Goal: Information Seeking & Learning: Compare options

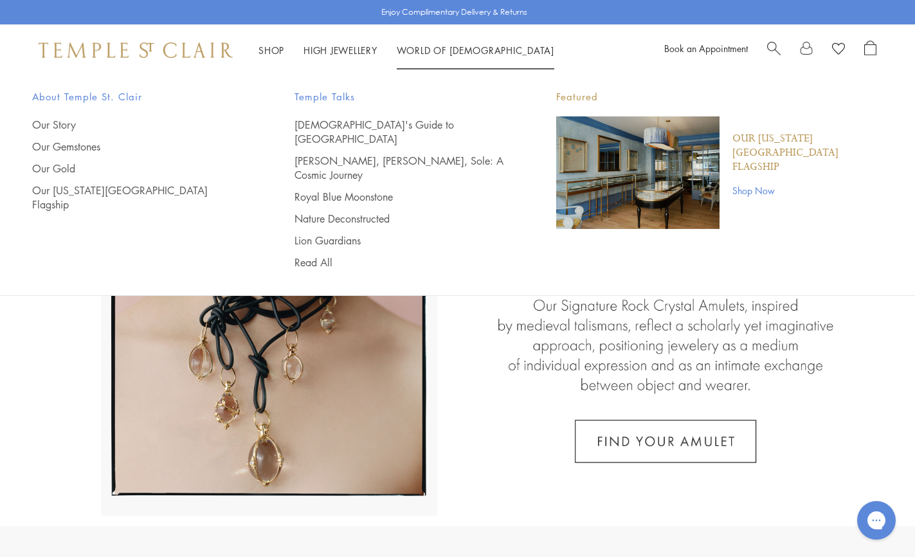
click at [771, 45] on span "Search" at bounding box center [774, 48] width 14 height 14
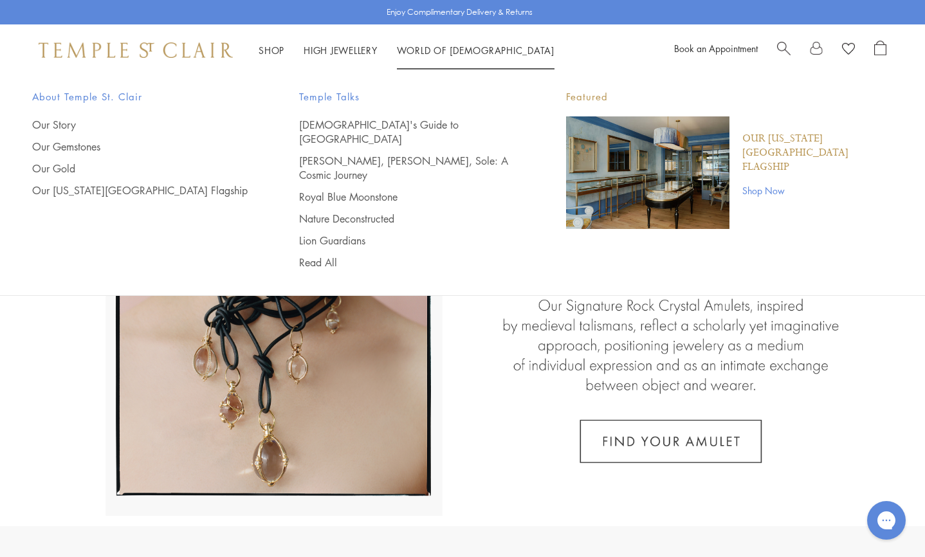
click at [411, 50] on link "World of Temple World of Temple" at bounding box center [476, 50] width 158 height 13
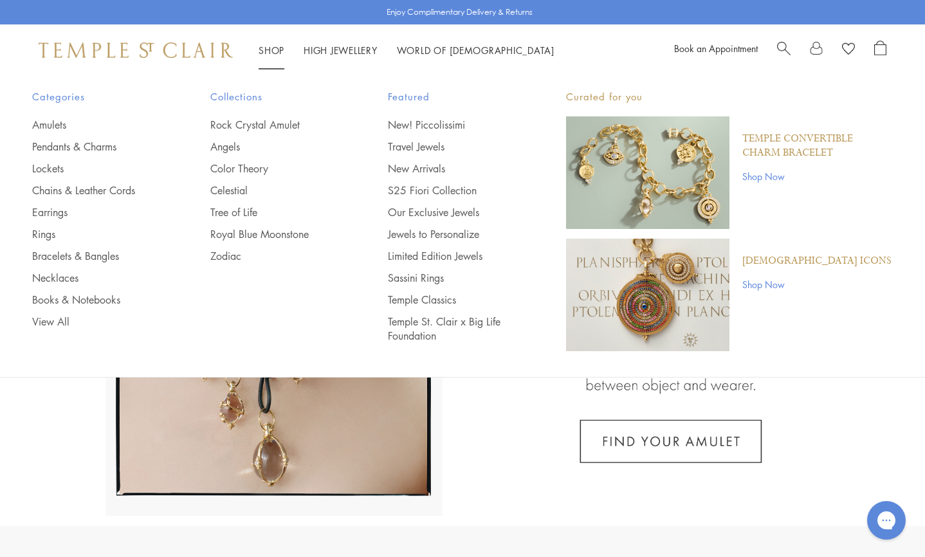
click at [271, 50] on link "Shop Shop" at bounding box center [272, 50] width 26 height 13
click at [58, 211] on link "Earrings" at bounding box center [95, 212] width 127 height 14
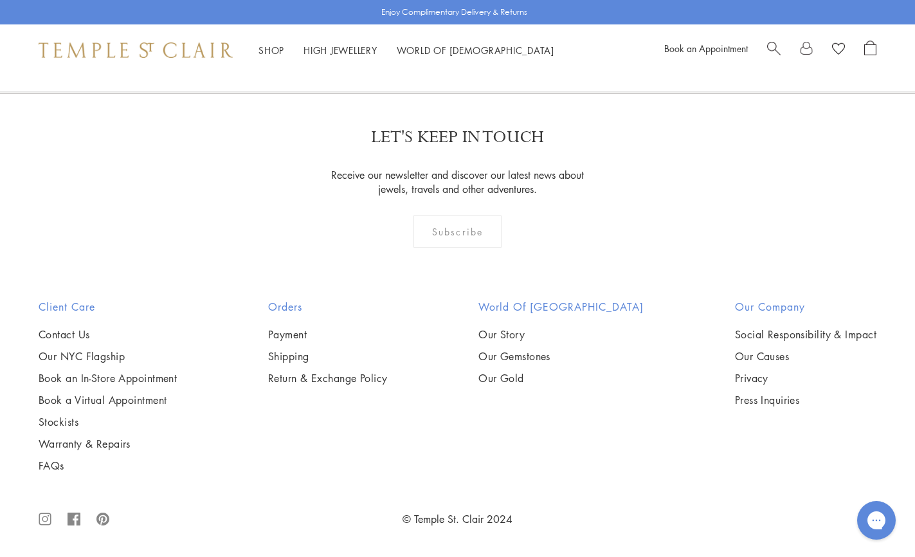
scroll to position [3102, 0]
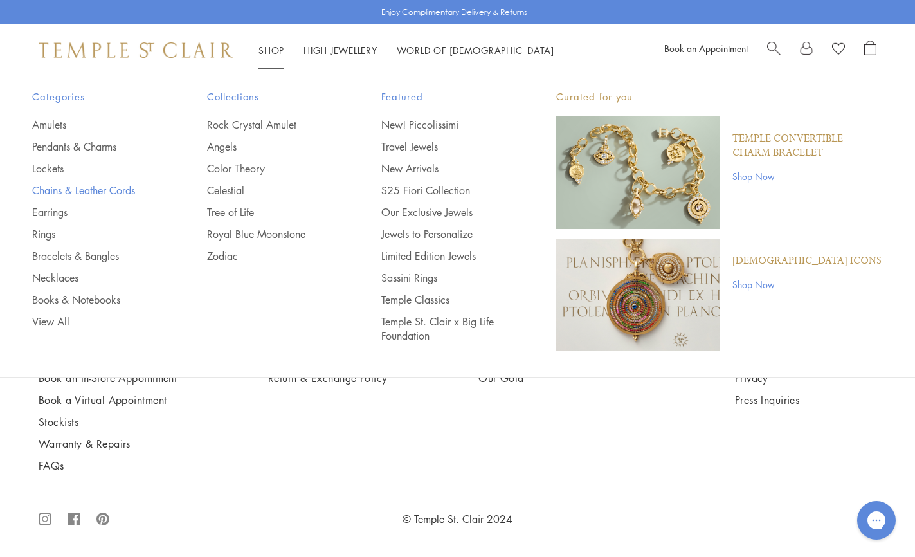
click at [57, 191] on link "Chains & Leather Cords" at bounding box center [93, 190] width 123 height 14
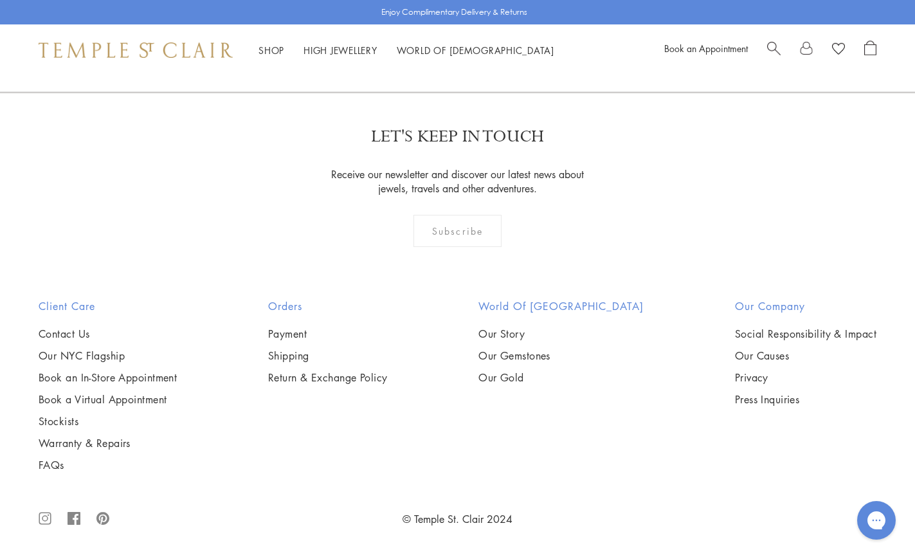
scroll to position [1495, 0]
click at [0, 0] on img at bounding box center [0, 0] width 0 height 0
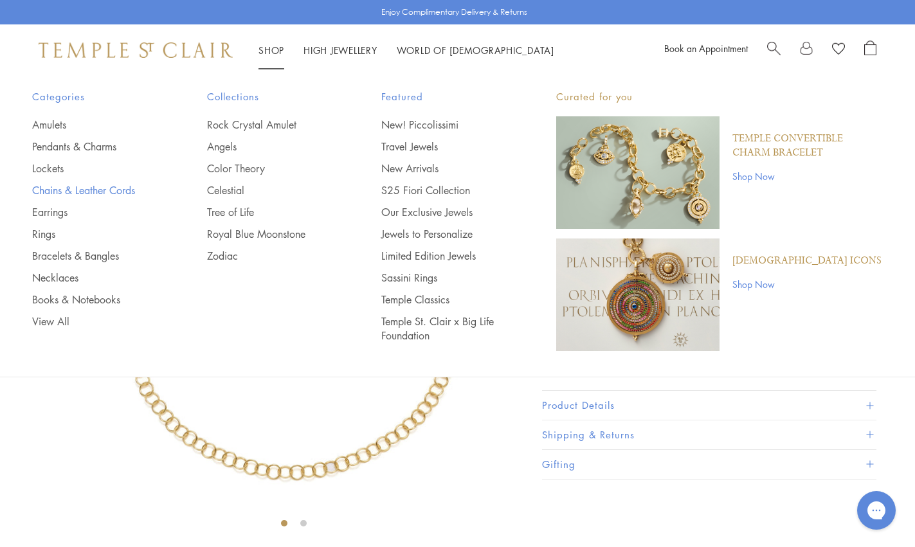
click at [57, 190] on link "Chains & Leather Cords" at bounding box center [93, 190] width 123 height 14
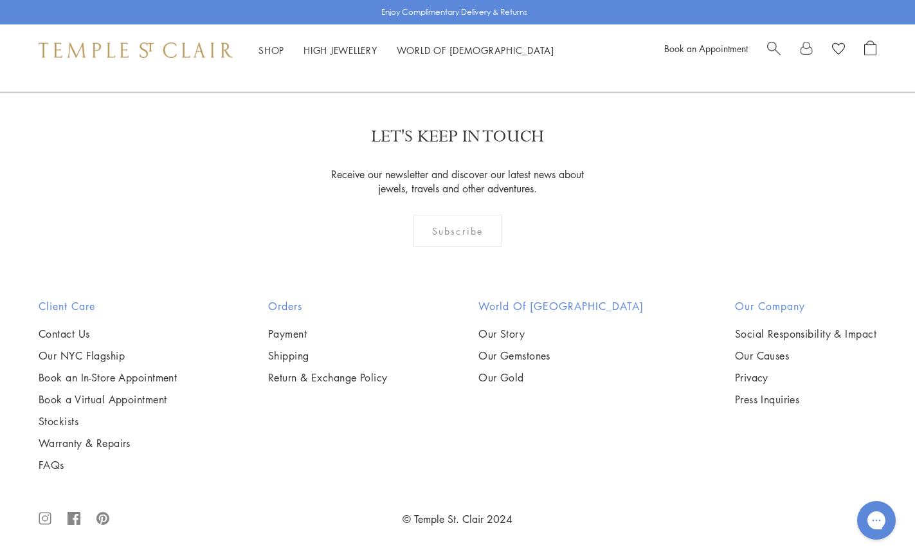
scroll to position [1862, 0]
click at [0, 0] on img at bounding box center [0, 0] width 0 height 0
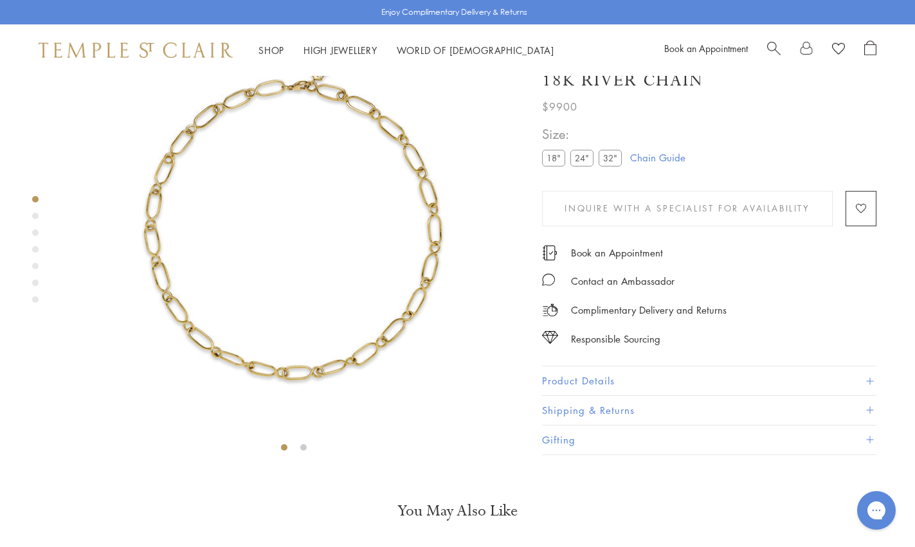
click at [587, 167] on label "24"" at bounding box center [581, 158] width 23 height 16
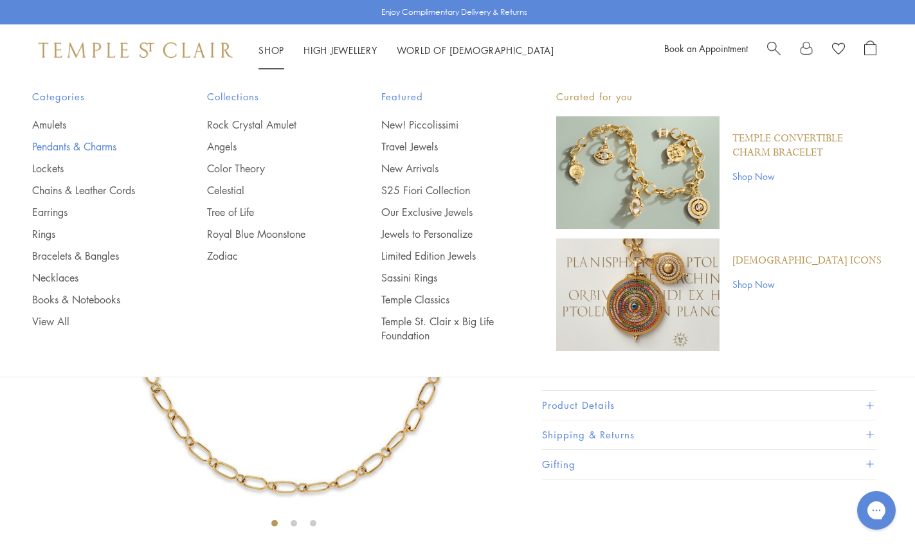
click at [53, 147] on link "Pendants & Charms" at bounding box center [93, 147] width 123 height 14
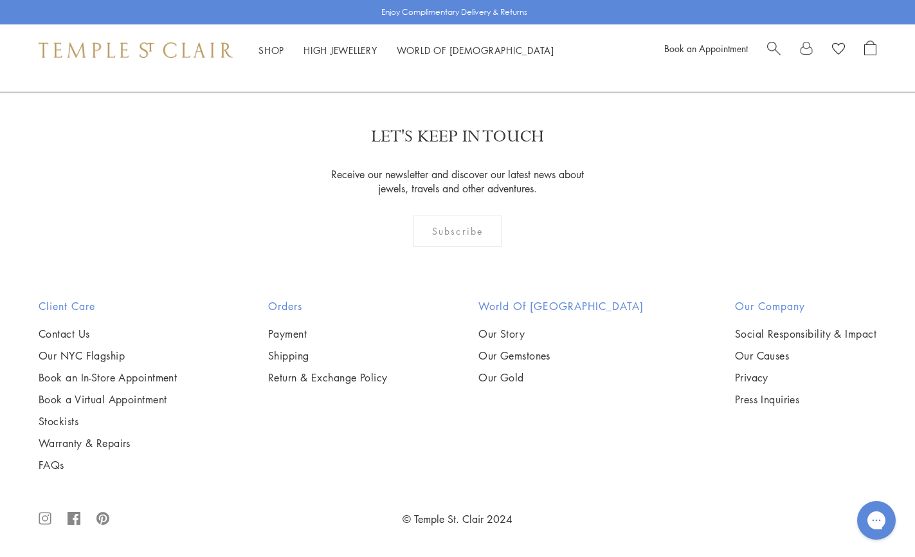
scroll to position [8017, 0]
click at [518, 41] on link at bounding box center [521, 22] width 40 height 35
click at [540, 41] on link at bounding box center [541, 23] width 40 height 35
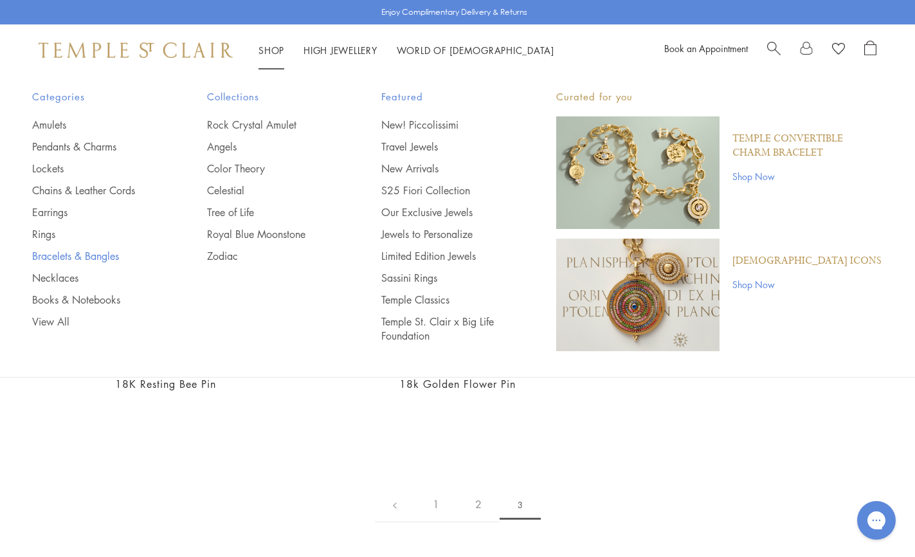
click at [70, 253] on link "Bracelets & Bangles" at bounding box center [93, 256] width 123 height 14
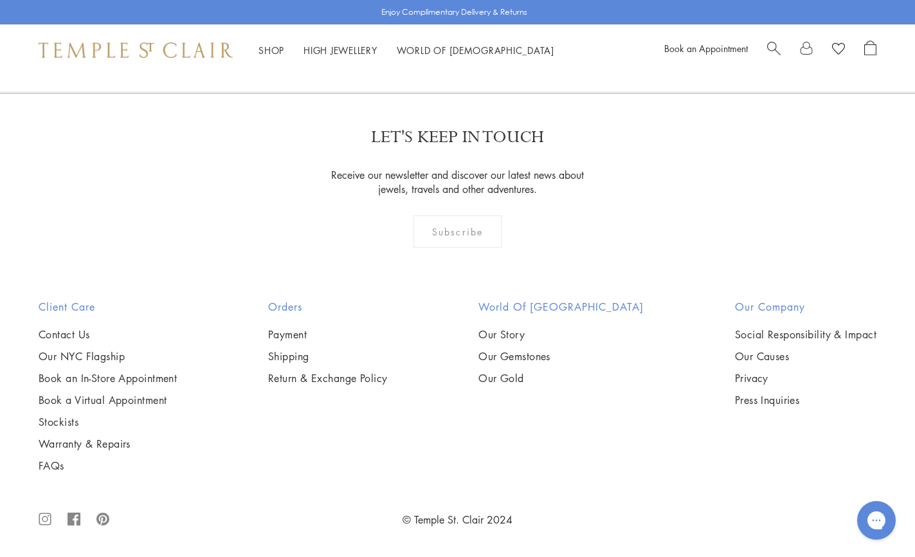
scroll to position [4489, 0]
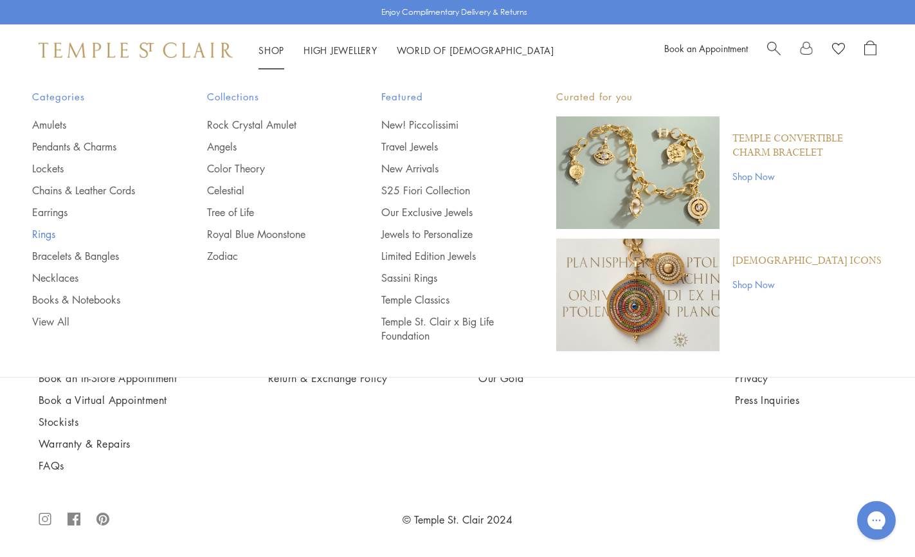
click at [46, 233] on link "Rings" at bounding box center [93, 234] width 123 height 14
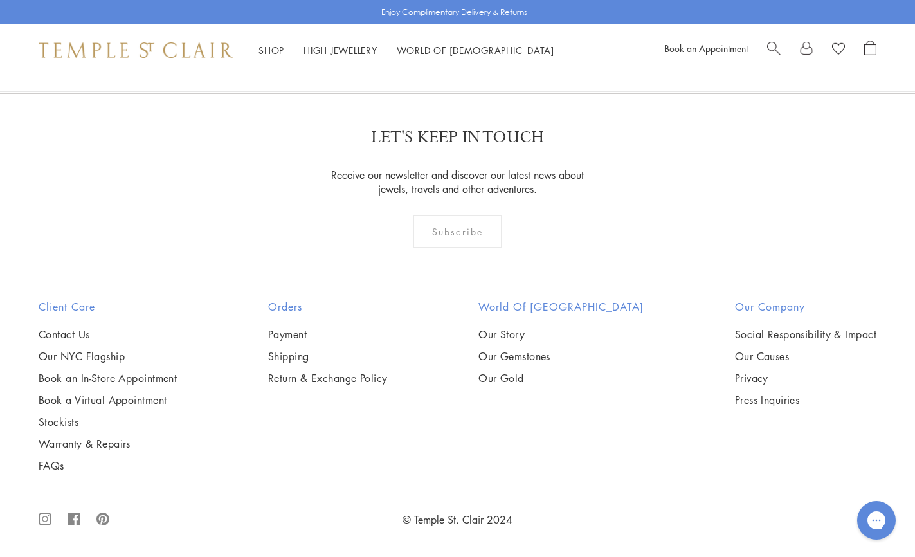
scroll to position [3707, 0]
click at [0, 0] on img at bounding box center [0, 0] width 0 height 0
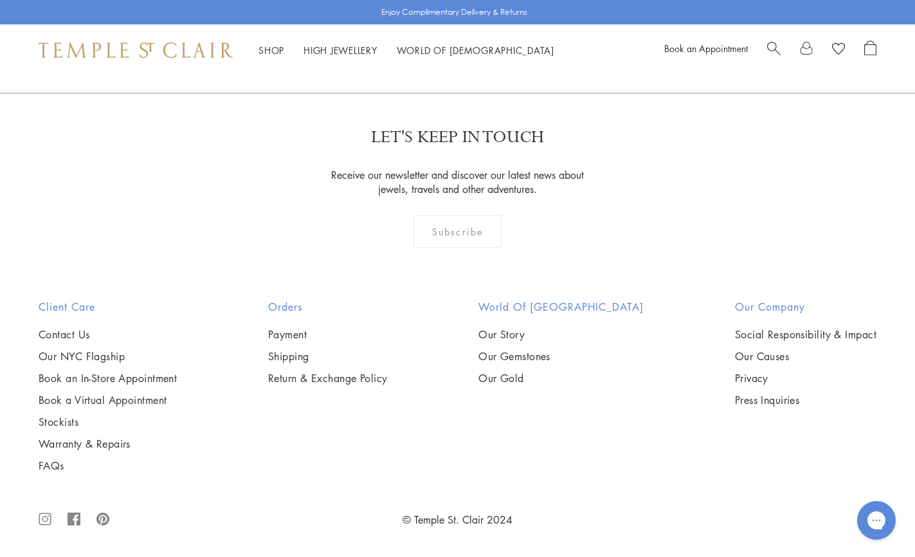
click at [0, 0] on img at bounding box center [0, 0] width 0 height 0
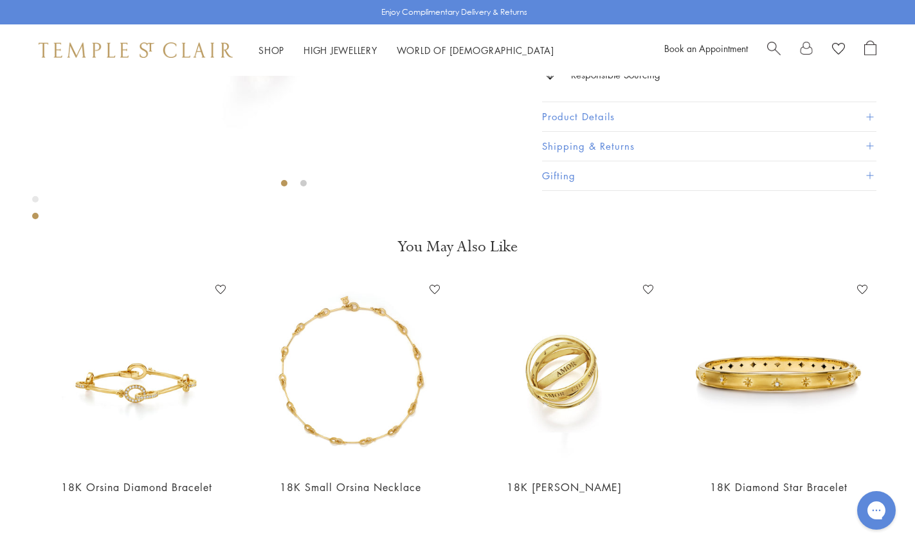
scroll to position [367, 0]
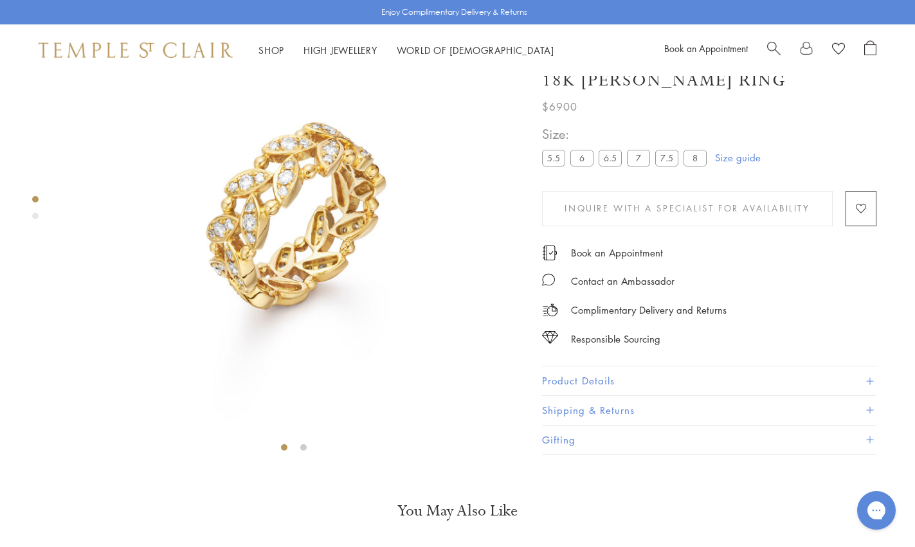
click at [554, 167] on label "5.5" at bounding box center [553, 158] width 23 height 16
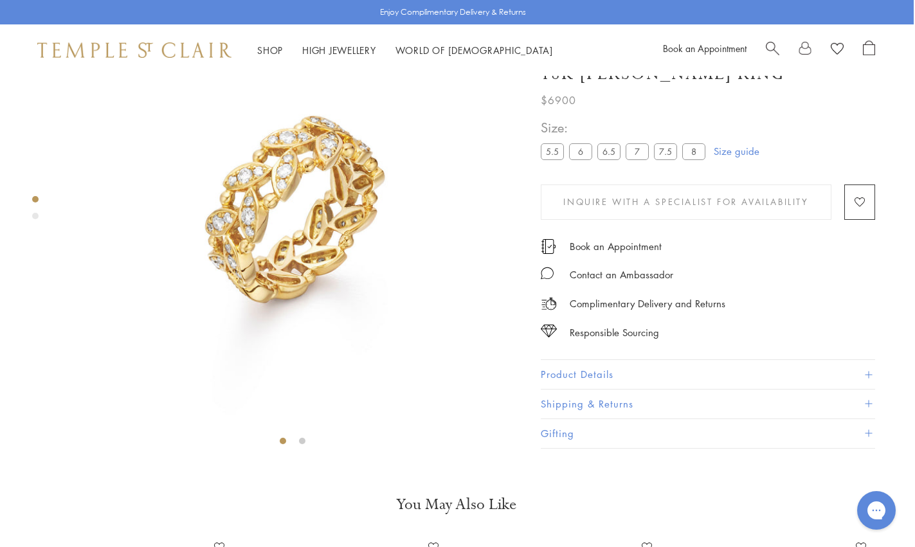
scroll to position [68, 1]
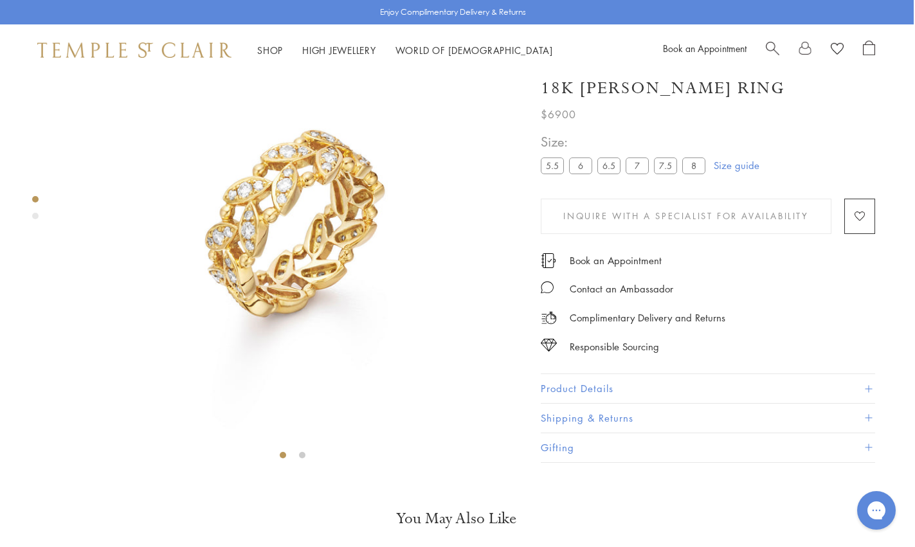
click at [281, 175] on img at bounding box center [292, 237] width 459 height 459
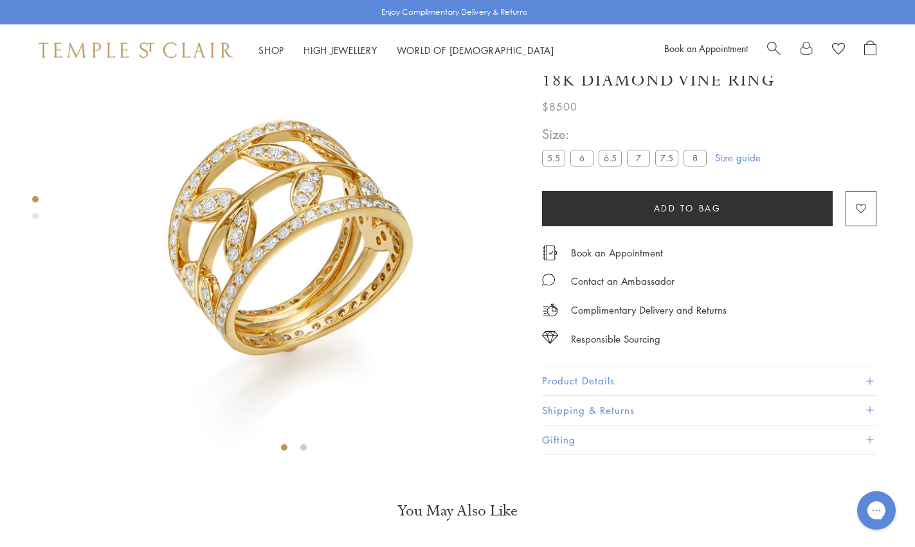
click at [305, 286] on img at bounding box center [293, 229] width 459 height 459
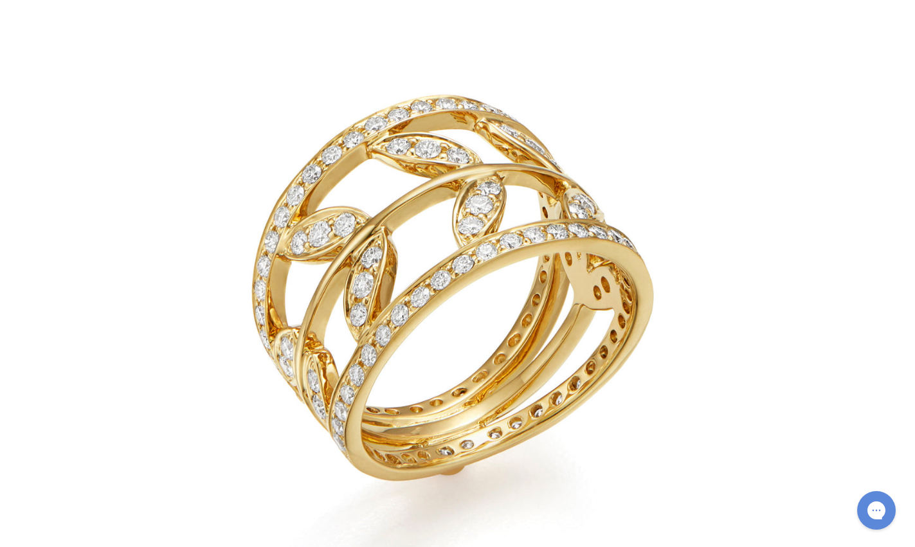
scroll to position [440, 0]
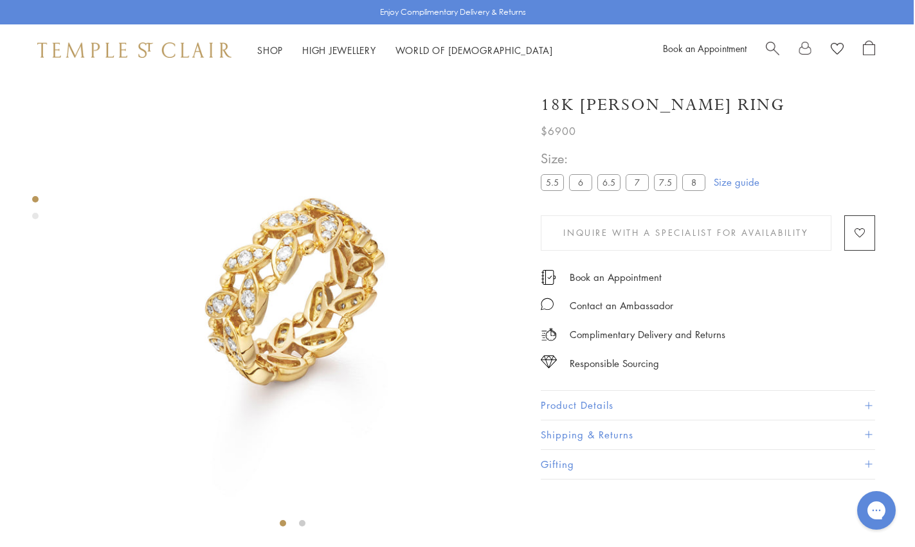
scroll to position [0, 1]
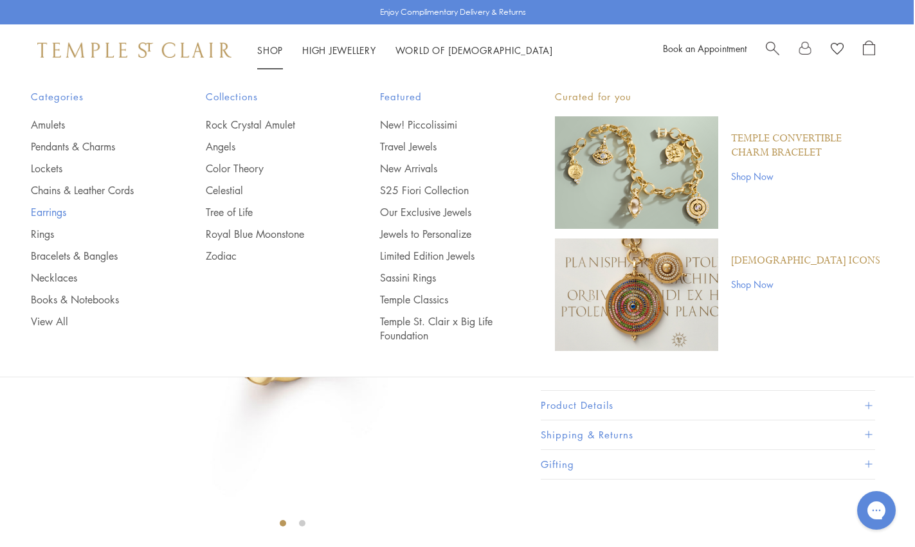
click at [51, 210] on link "Earrings" at bounding box center [92, 212] width 123 height 14
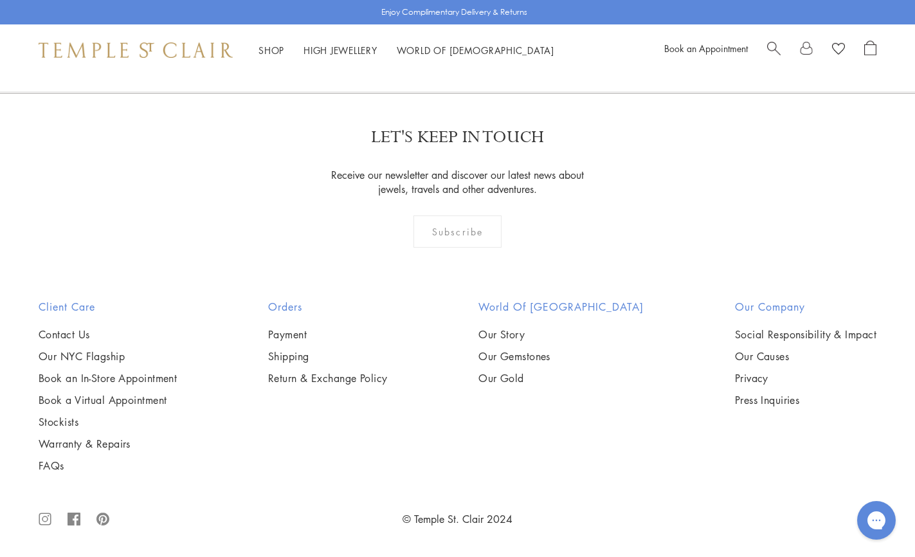
scroll to position [4617, 0]
click at [0, 0] on img at bounding box center [0, 0] width 0 height 0
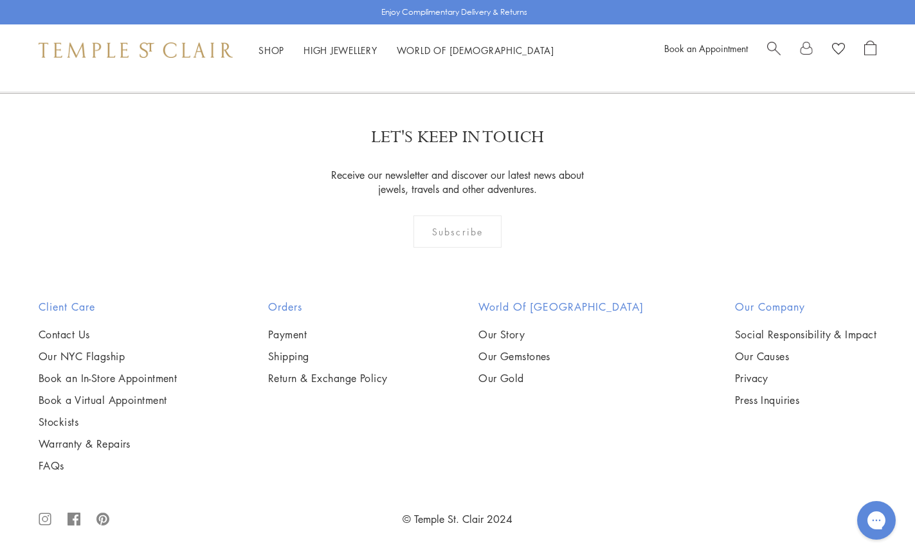
click at [520, 41] on link at bounding box center [521, 23] width 40 height 35
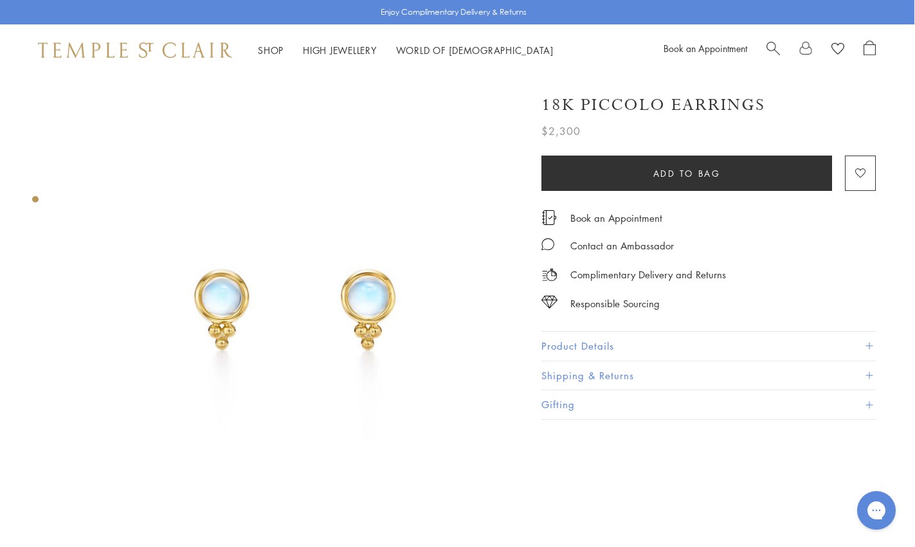
scroll to position [0, 1]
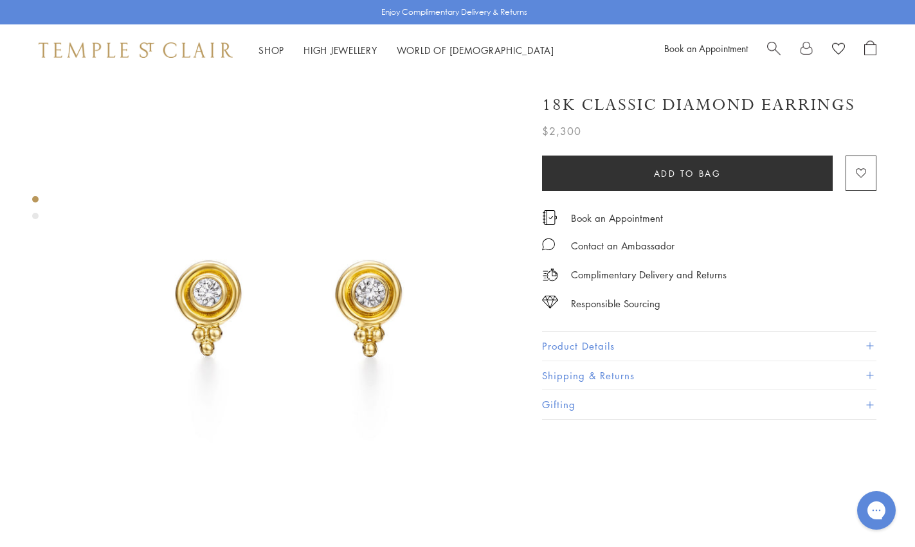
click at [229, 390] on img at bounding box center [293, 305] width 459 height 459
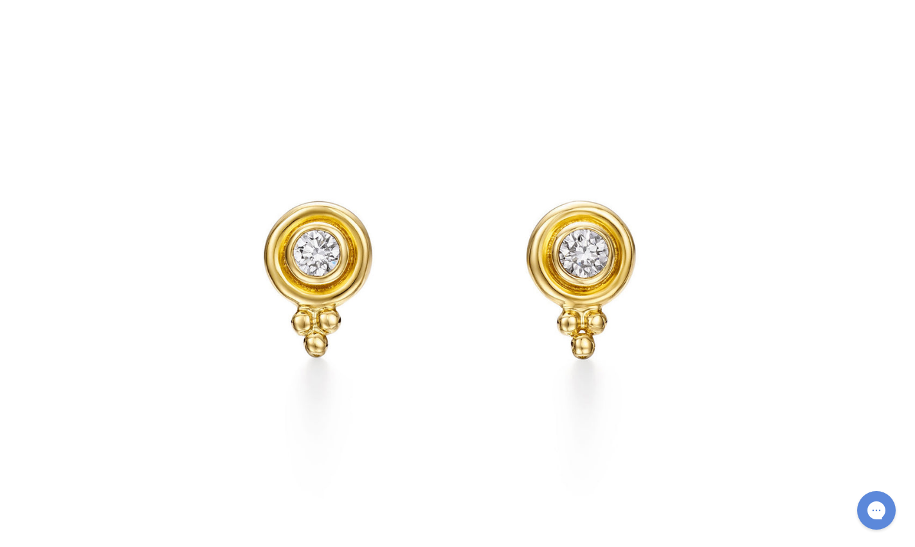
scroll to position [30, 0]
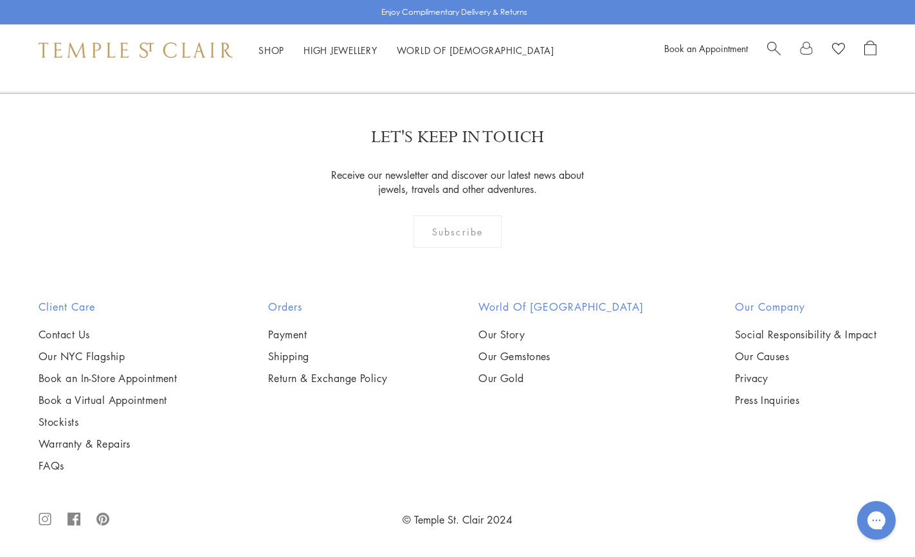
scroll to position [2554, 0]
click at [0, 0] on img at bounding box center [0, 0] width 0 height 0
click at [501, 41] on link "3" at bounding box center [499, 23] width 42 height 35
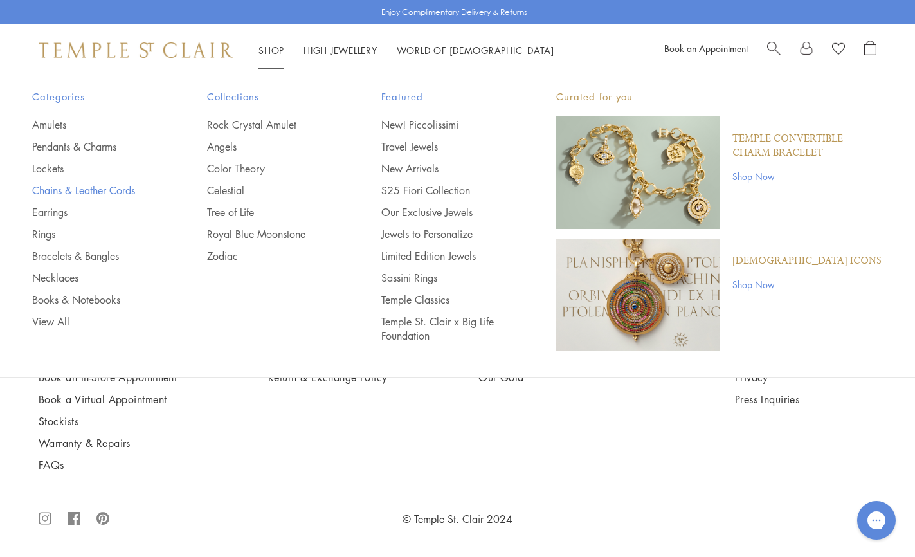
click at [61, 187] on link "Chains & Leather Cords" at bounding box center [93, 190] width 123 height 14
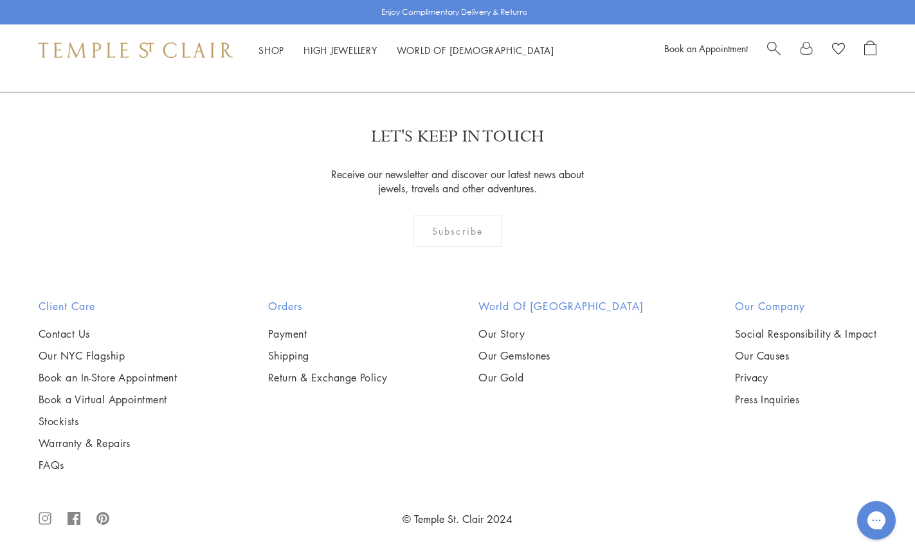
scroll to position [1610, 0]
click at [0, 0] on img at bounding box center [0, 0] width 0 height 0
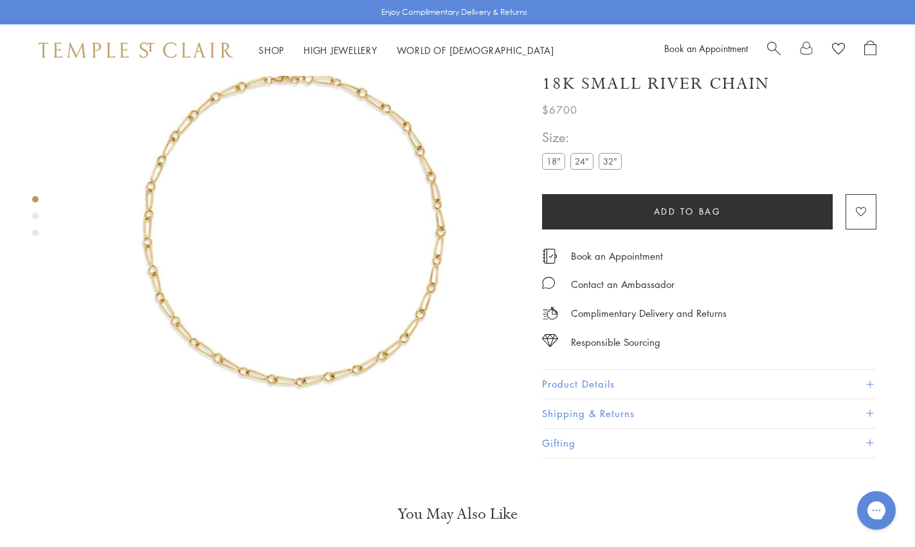
click at [581, 167] on label "24"" at bounding box center [581, 162] width 23 height 16
